Goal: Navigation & Orientation: Find specific page/section

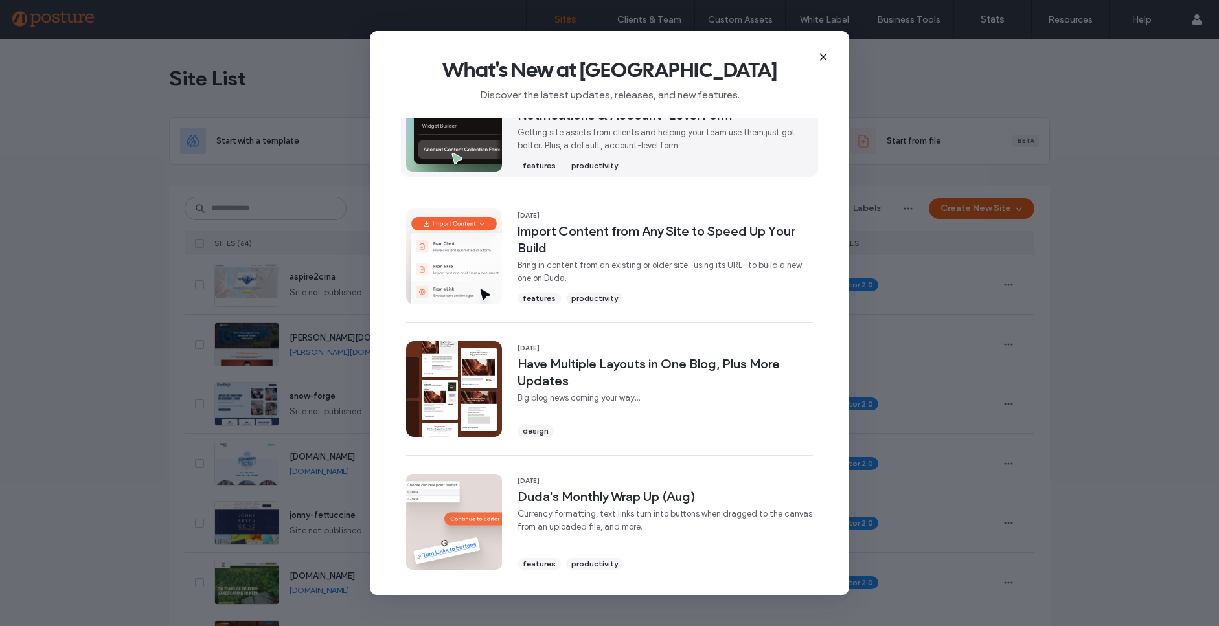
scroll to position [348, 0]
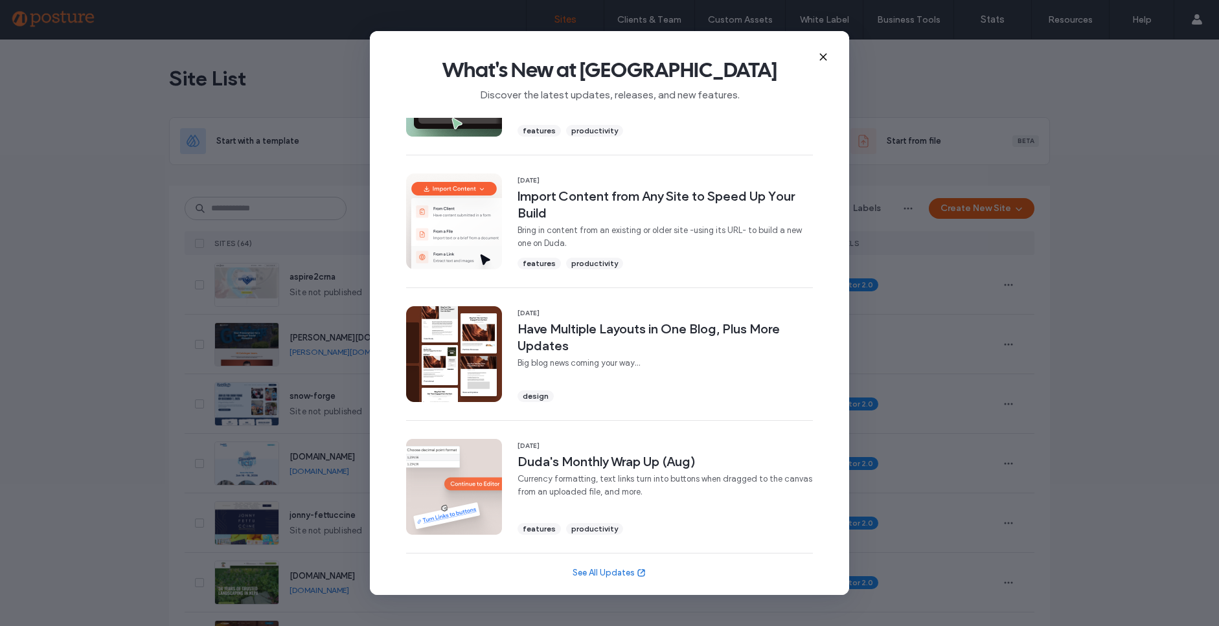
click at [824, 60] on icon at bounding box center [823, 57] width 10 height 10
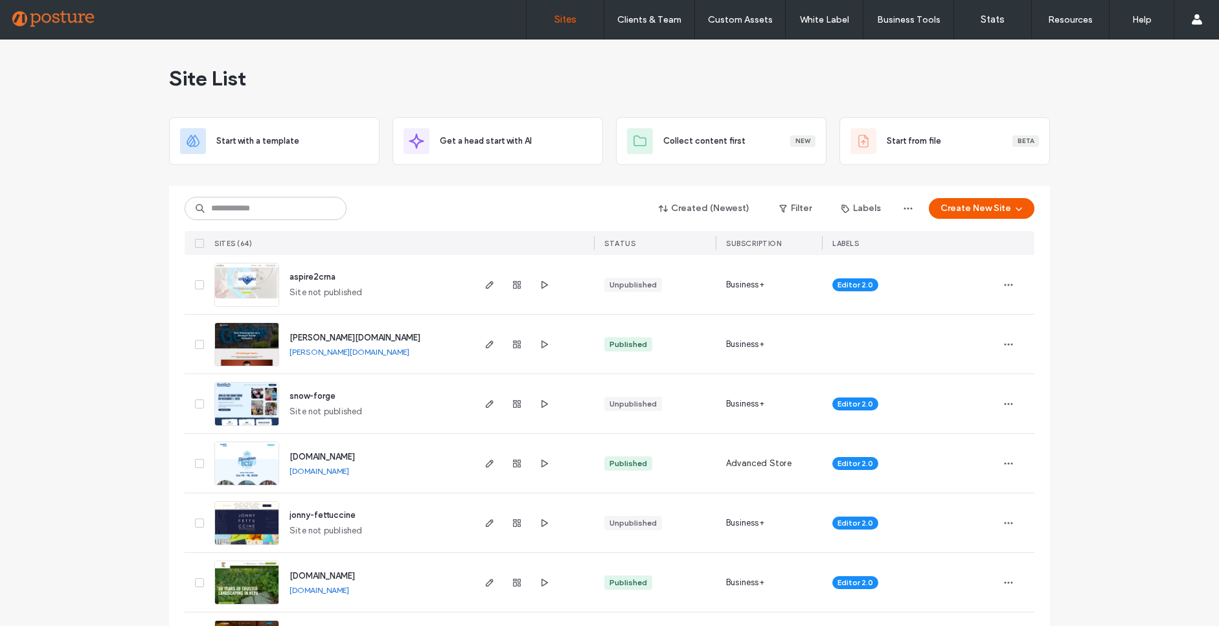
click at [247, 469] on img at bounding box center [246, 486] width 63 height 88
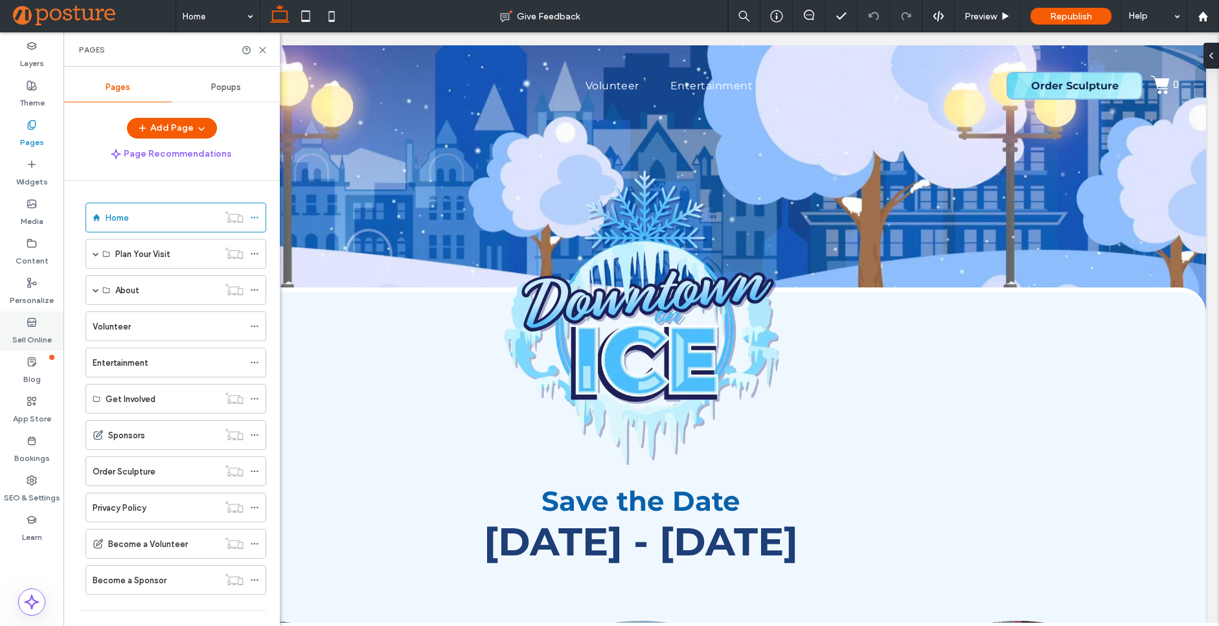
click at [33, 336] on label "Sell Online" at bounding box center [32, 337] width 40 height 18
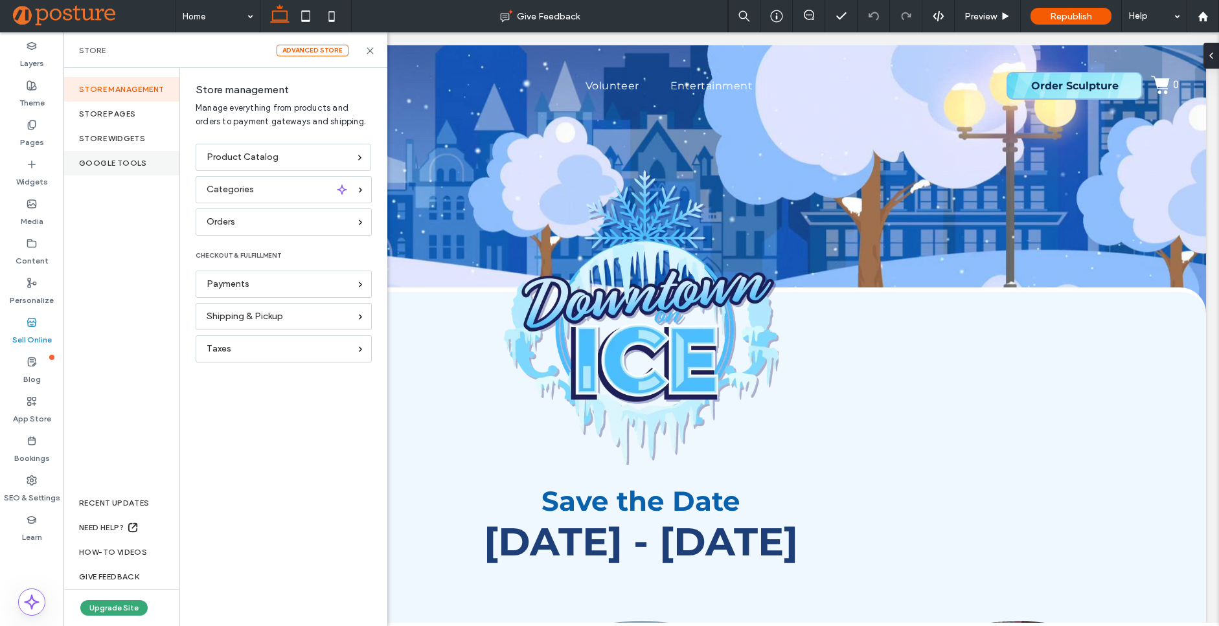
click at [141, 163] on div "Google Tools" at bounding box center [121, 163] width 116 height 25
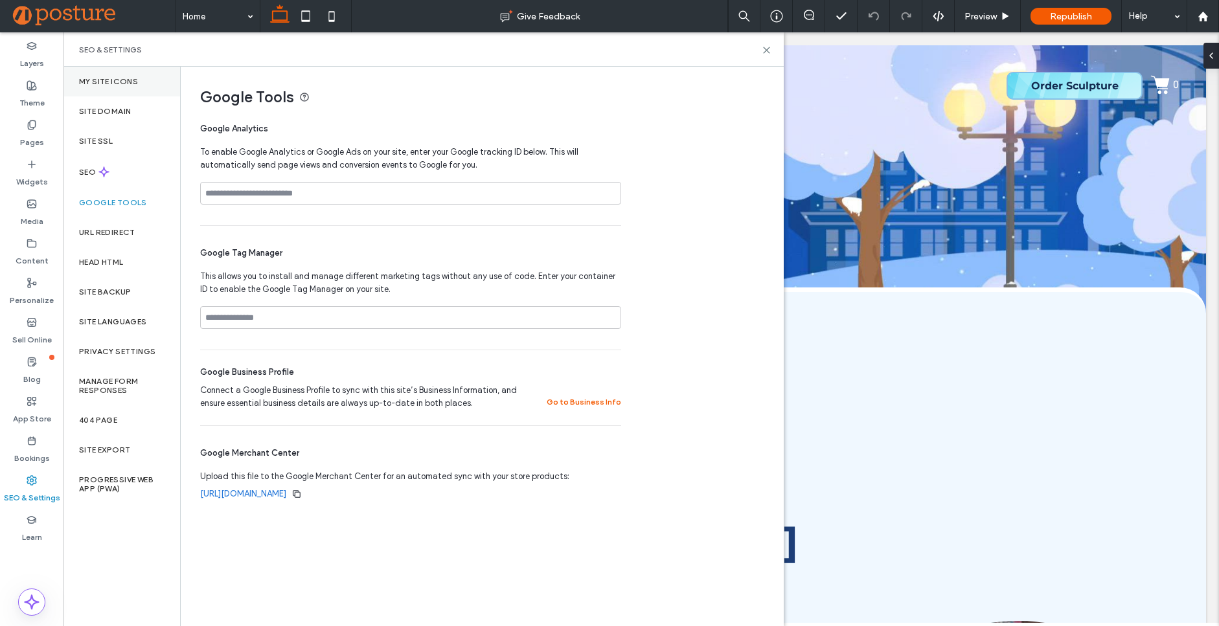
click at [107, 82] on label "My Site Icons" at bounding box center [108, 81] width 59 height 9
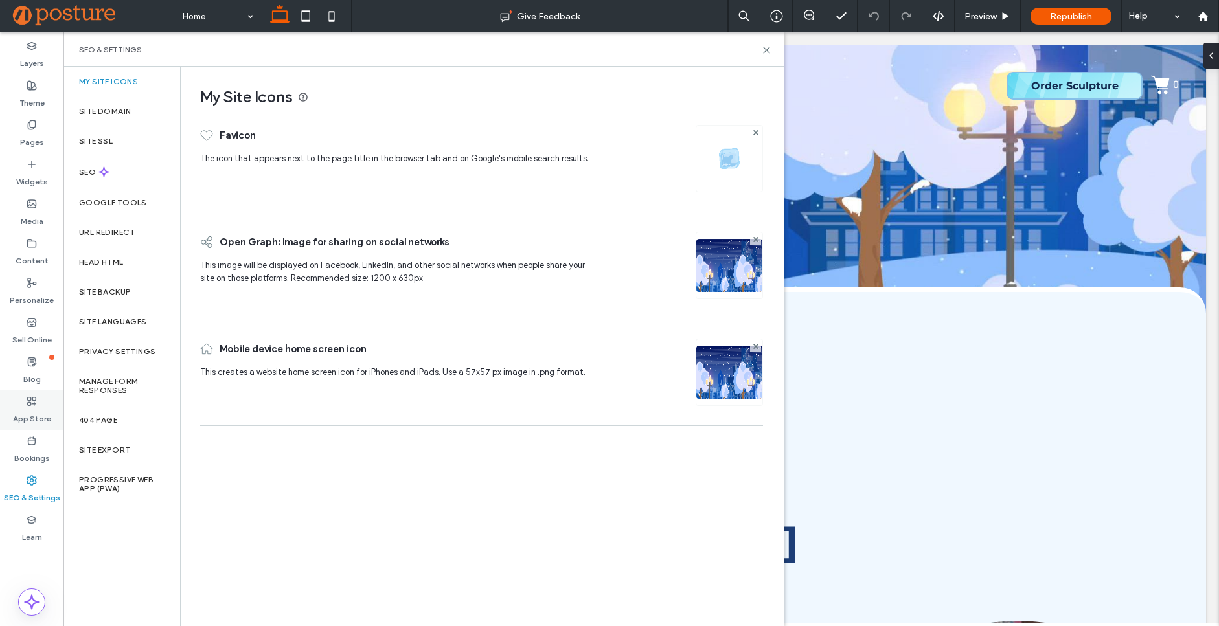
click at [35, 416] on label "App Store" at bounding box center [32, 416] width 38 height 18
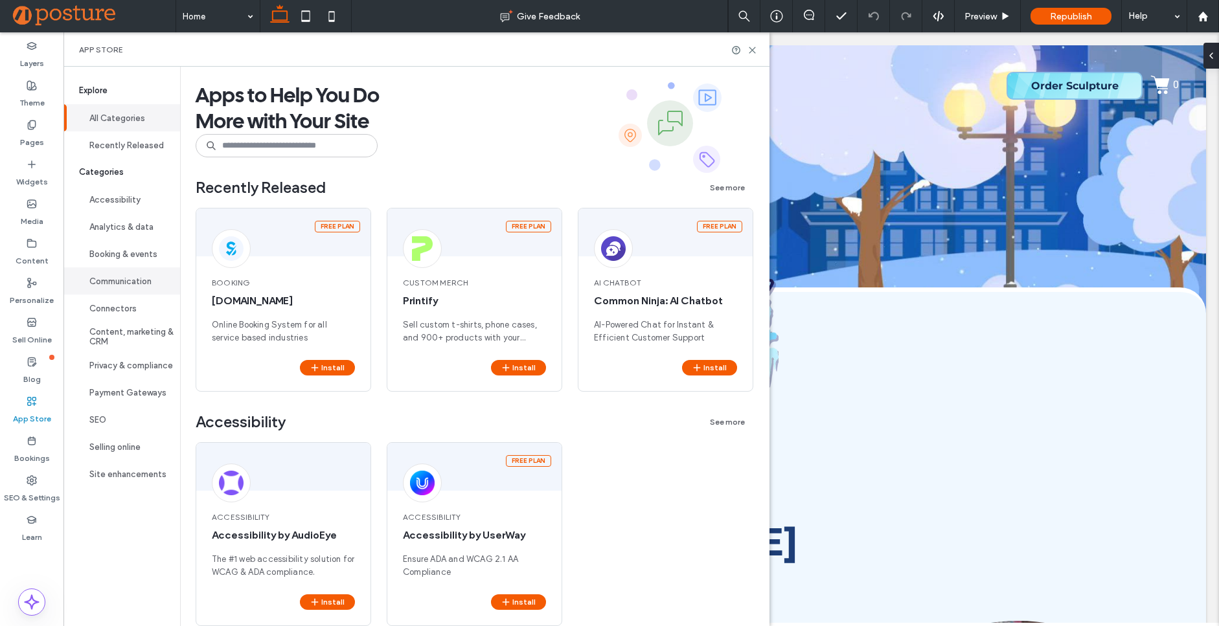
click at [119, 293] on button "Communication" at bounding box center [121, 280] width 117 height 27
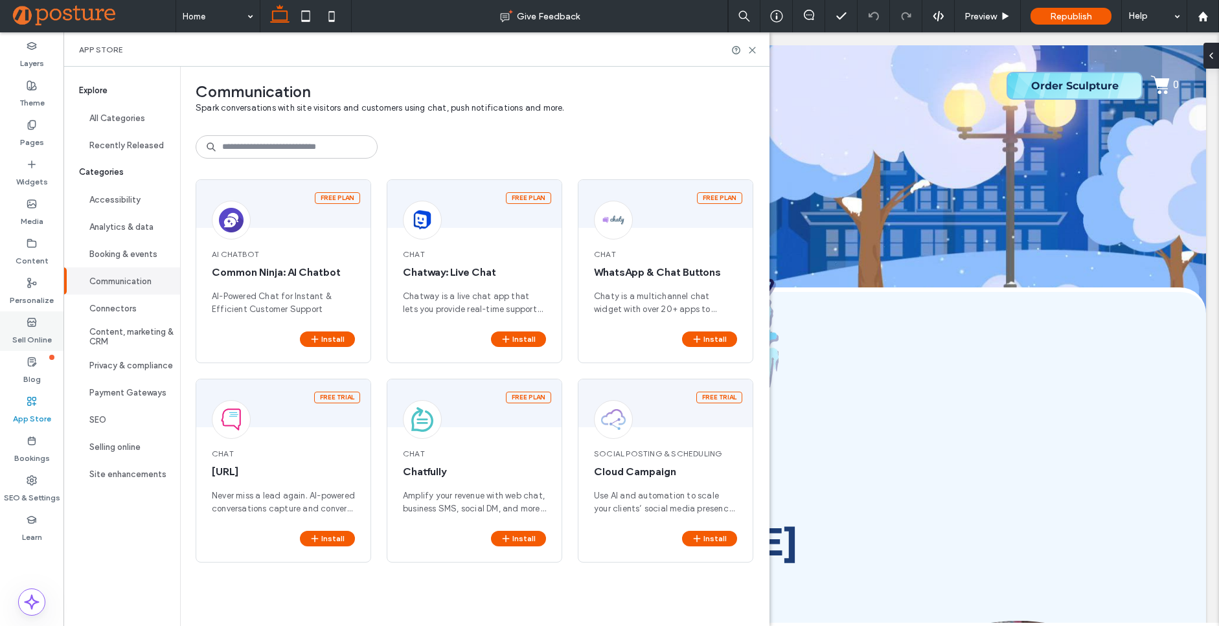
click at [27, 334] on label "Sell Online" at bounding box center [32, 337] width 40 height 18
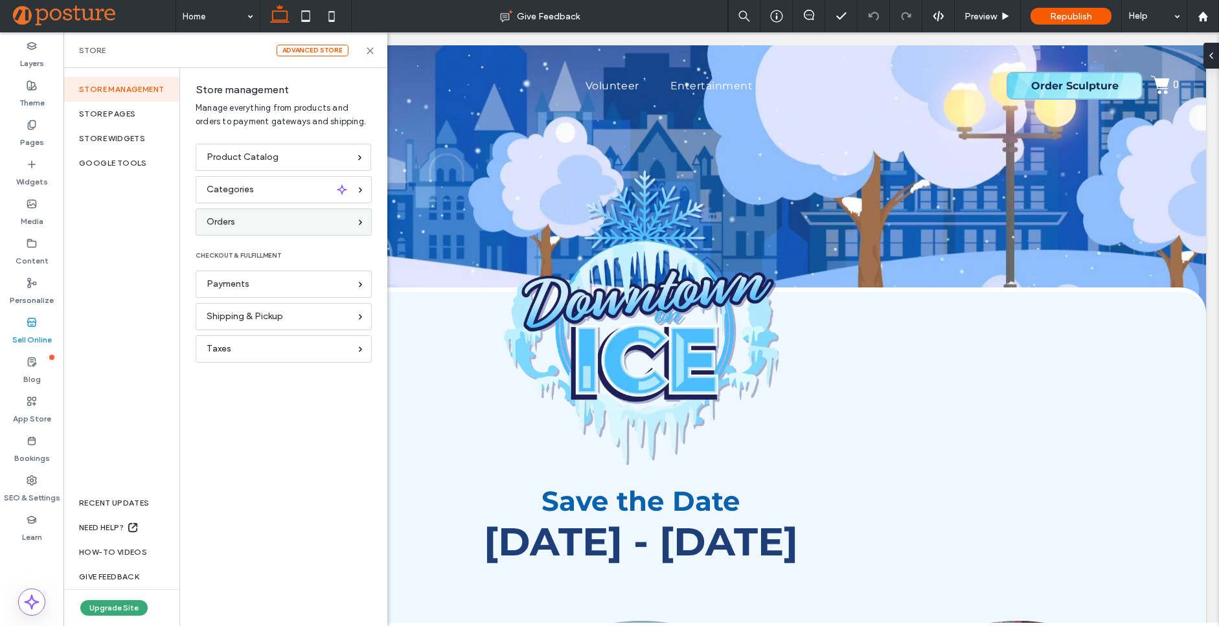
click at [334, 224] on div "Orders" at bounding box center [278, 222] width 143 height 14
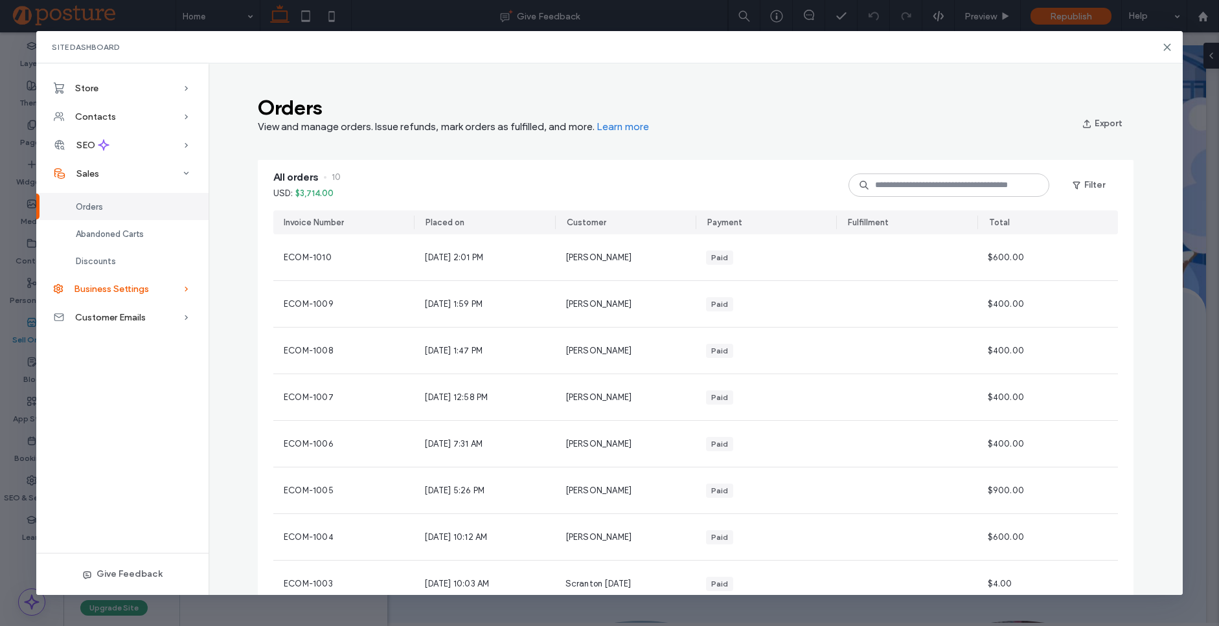
click at [113, 287] on span "Business Settings" at bounding box center [111, 289] width 75 height 11
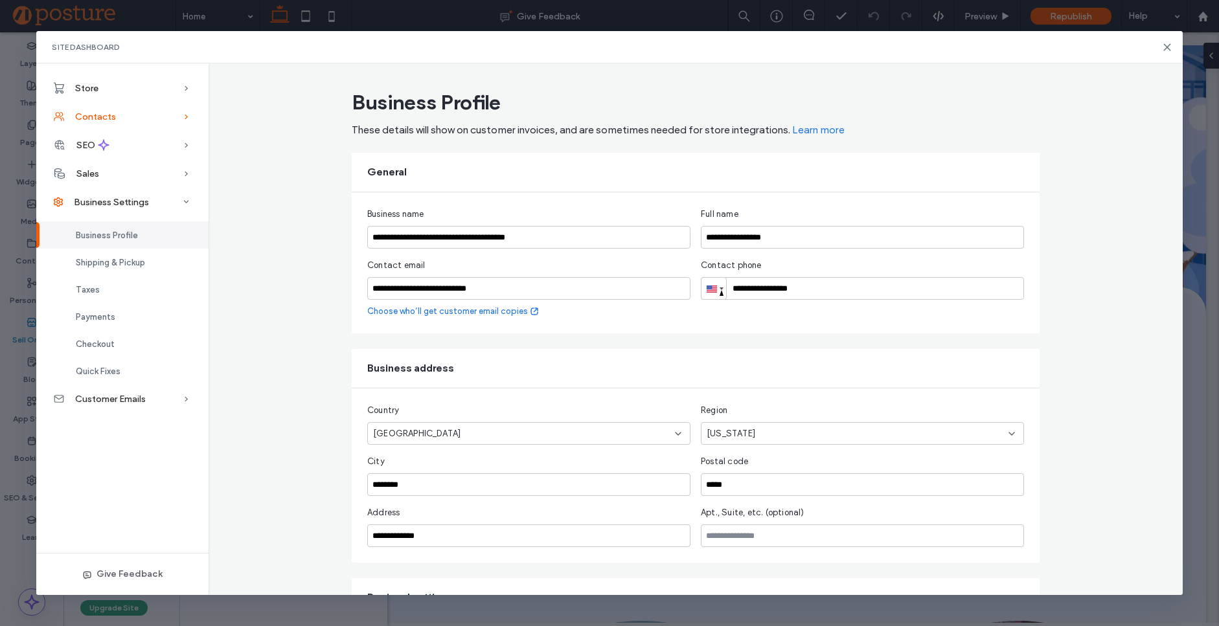
click at [148, 111] on div "Contacts" at bounding box center [122, 116] width 172 height 28
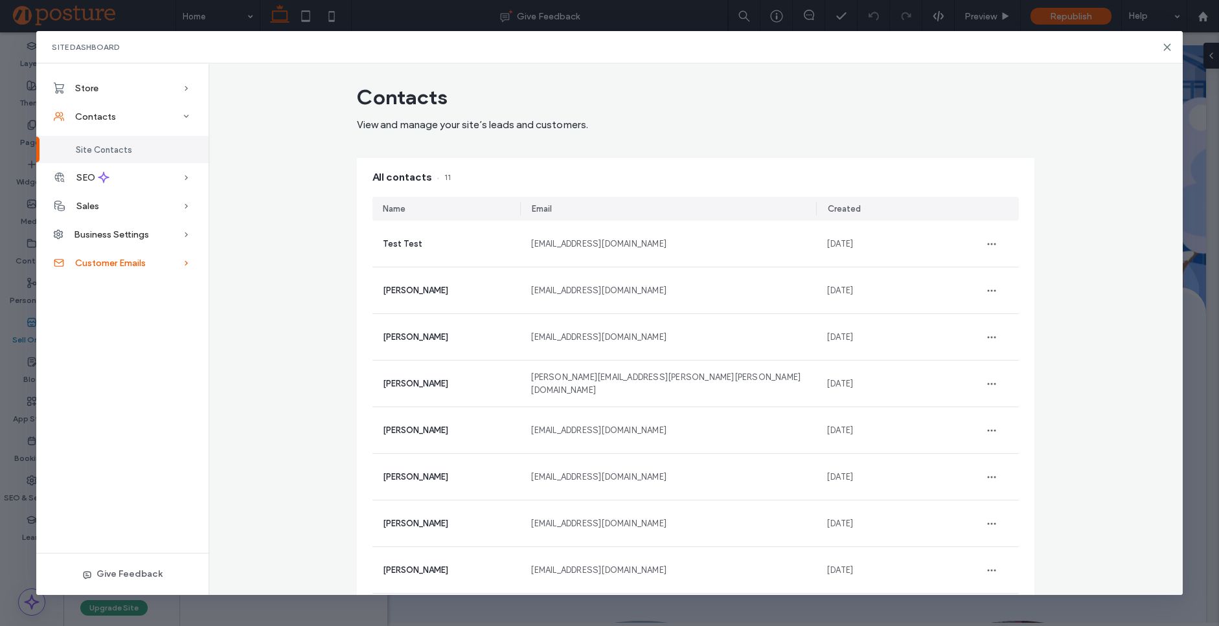
click at [125, 264] on span "Customer Emails" at bounding box center [110, 263] width 71 height 11
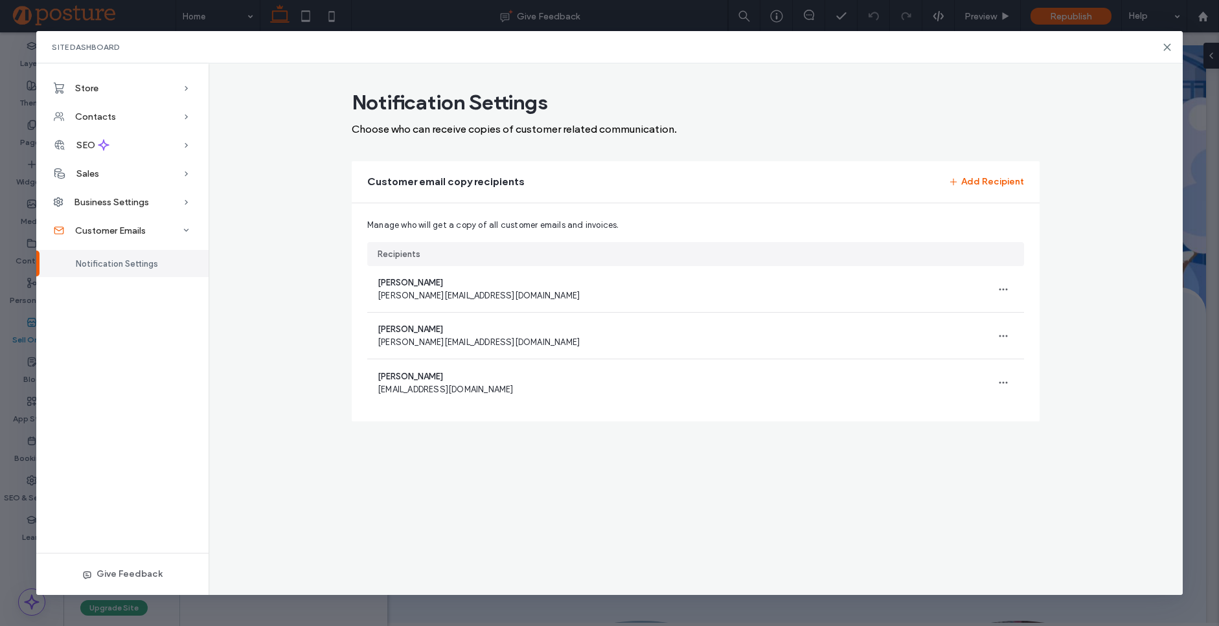
click at [1172, 47] on div "Site Dashboard" at bounding box center [609, 47] width 1146 height 32
click at [1170, 49] on icon at bounding box center [1167, 47] width 10 height 10
